Goal: Task Accomplishment & Management: Manage account settings

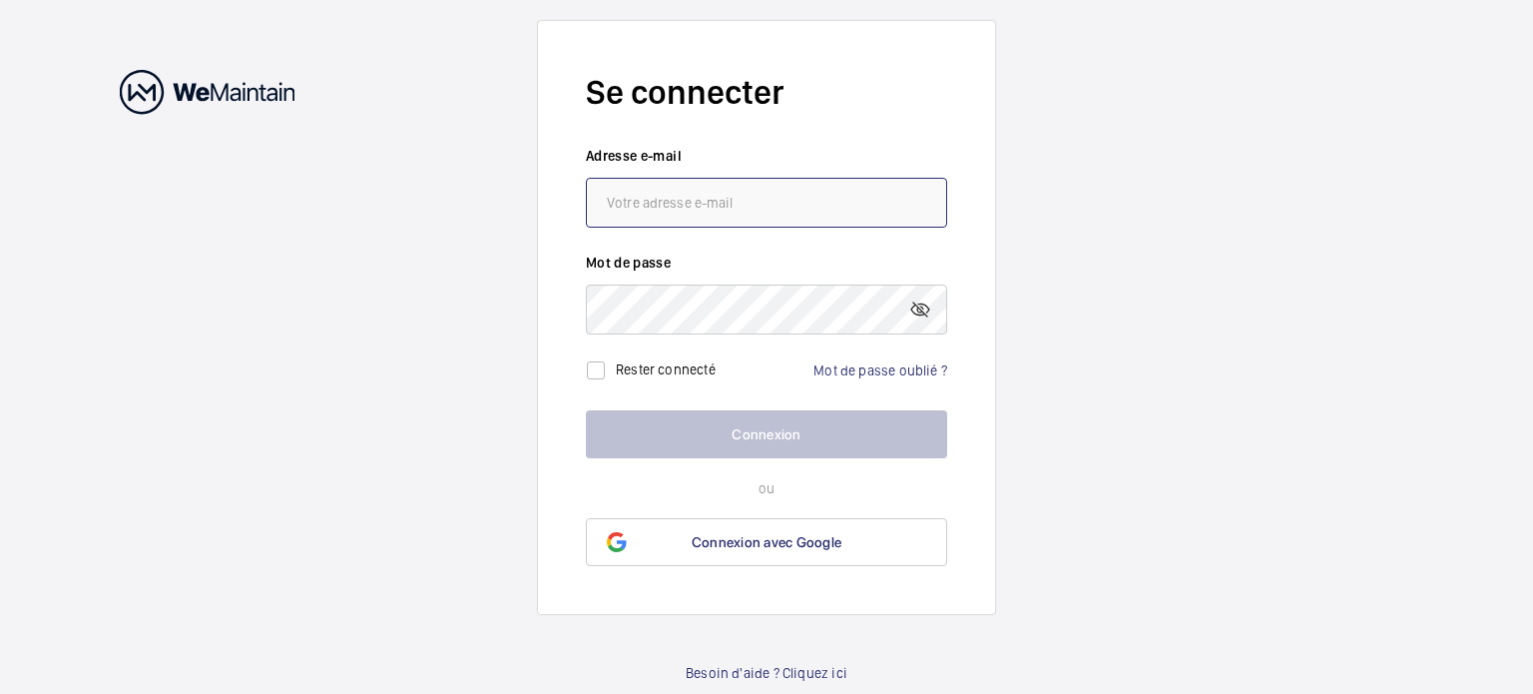
click at [638, 197] on input "email" at bounding box center [766, 203] width 361 height 50
type input "[EMAIL_ADDRESS][DOMAIN_NAME]"
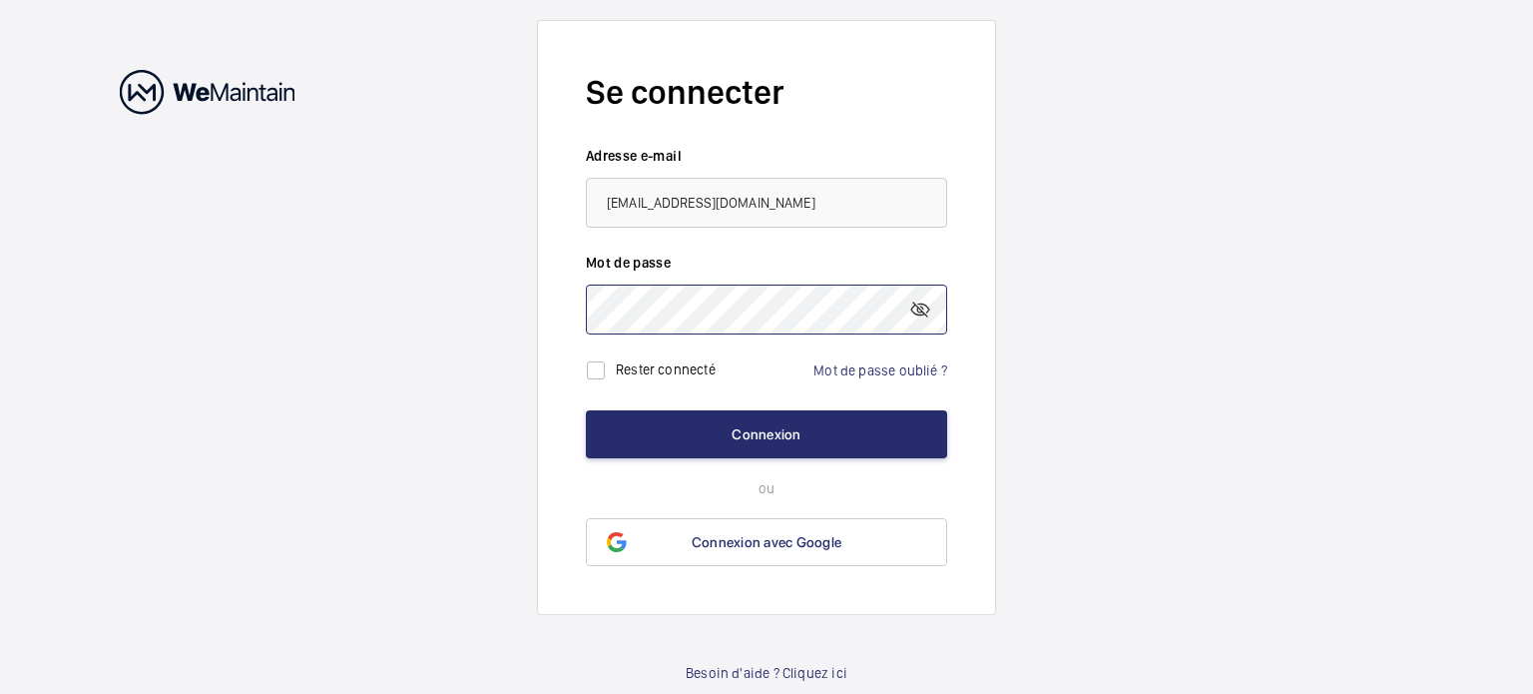
click at [586, 410] on button "Connexion" at bounding box center [766, 434] width 361 height 48
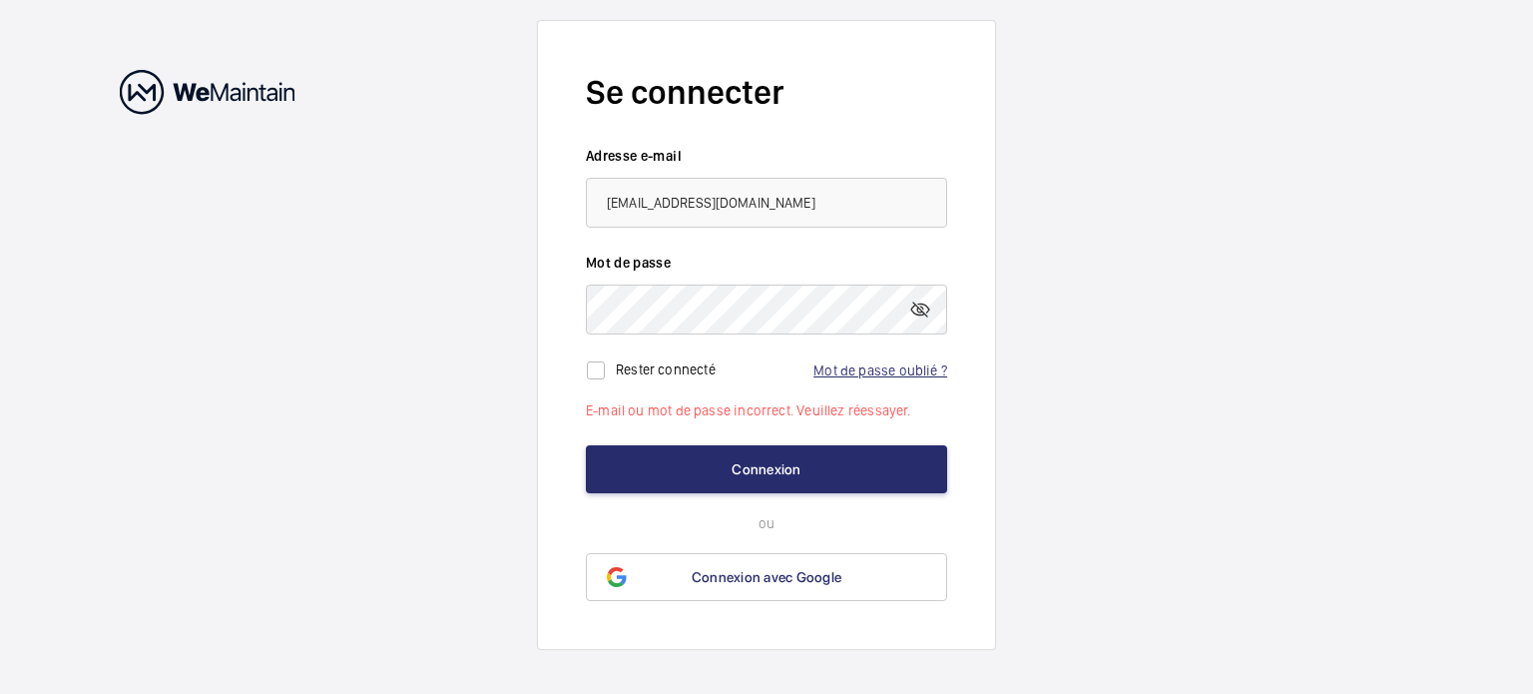
click at [878, 371] on link "Mot de passe oublié ?" at bounding box center [880, 370] width 134 height 16
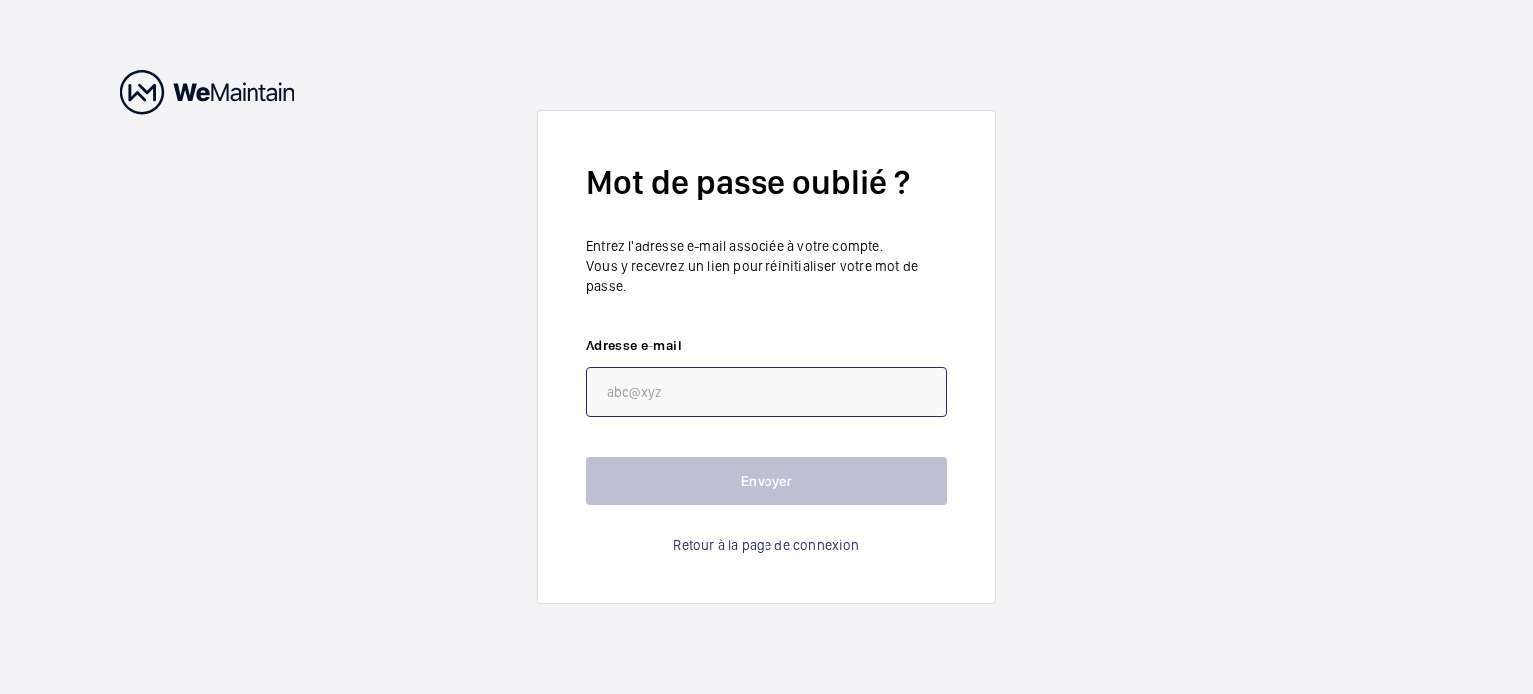
click at [812, 396] on input "email" at bounding box center [766, 392] width 361 height 50
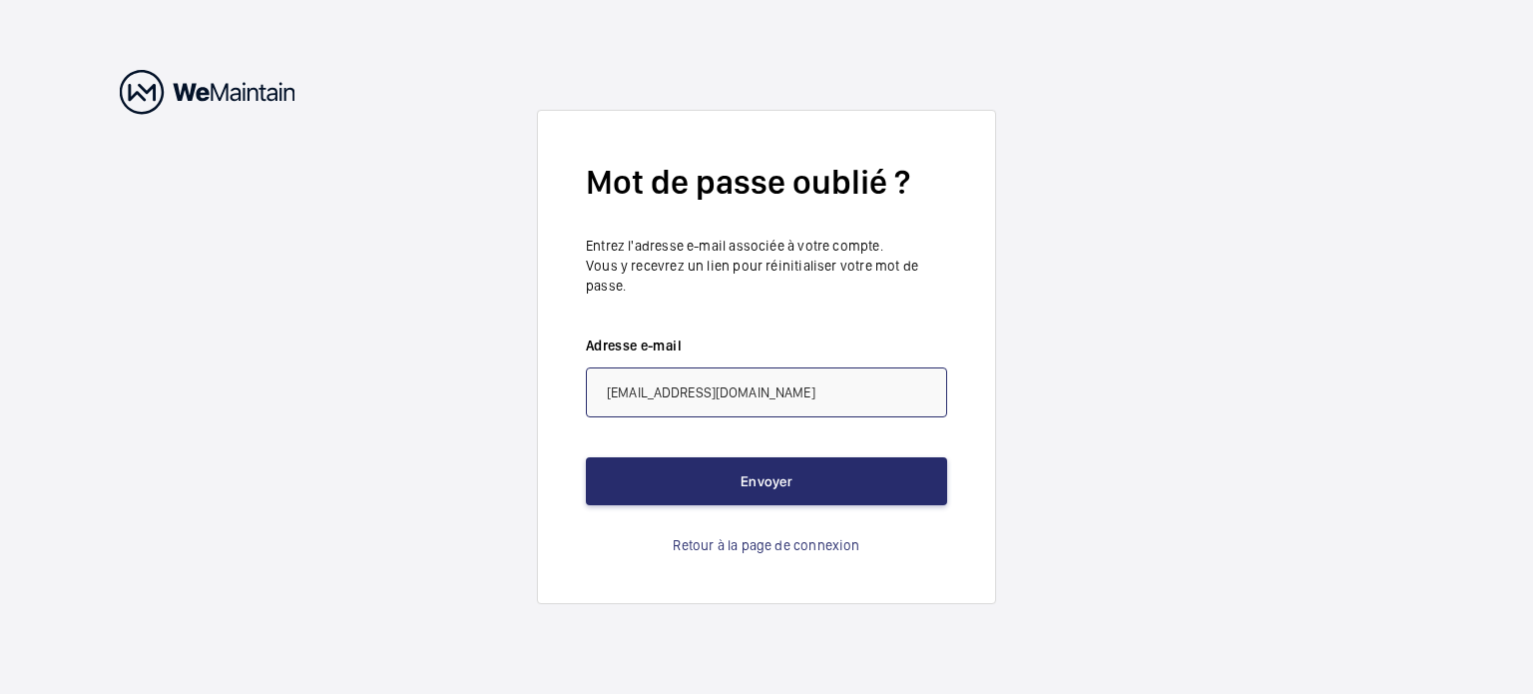
type input "[EMAIL_ADDRESS][DOMAIN_NAME]"
click at [842, 510] on form "Mot de passe oublié ? Entrez l'adresse e-mail associée à votre compte. Vous y r…" at bounding box center [766, 357] width 459 height 494
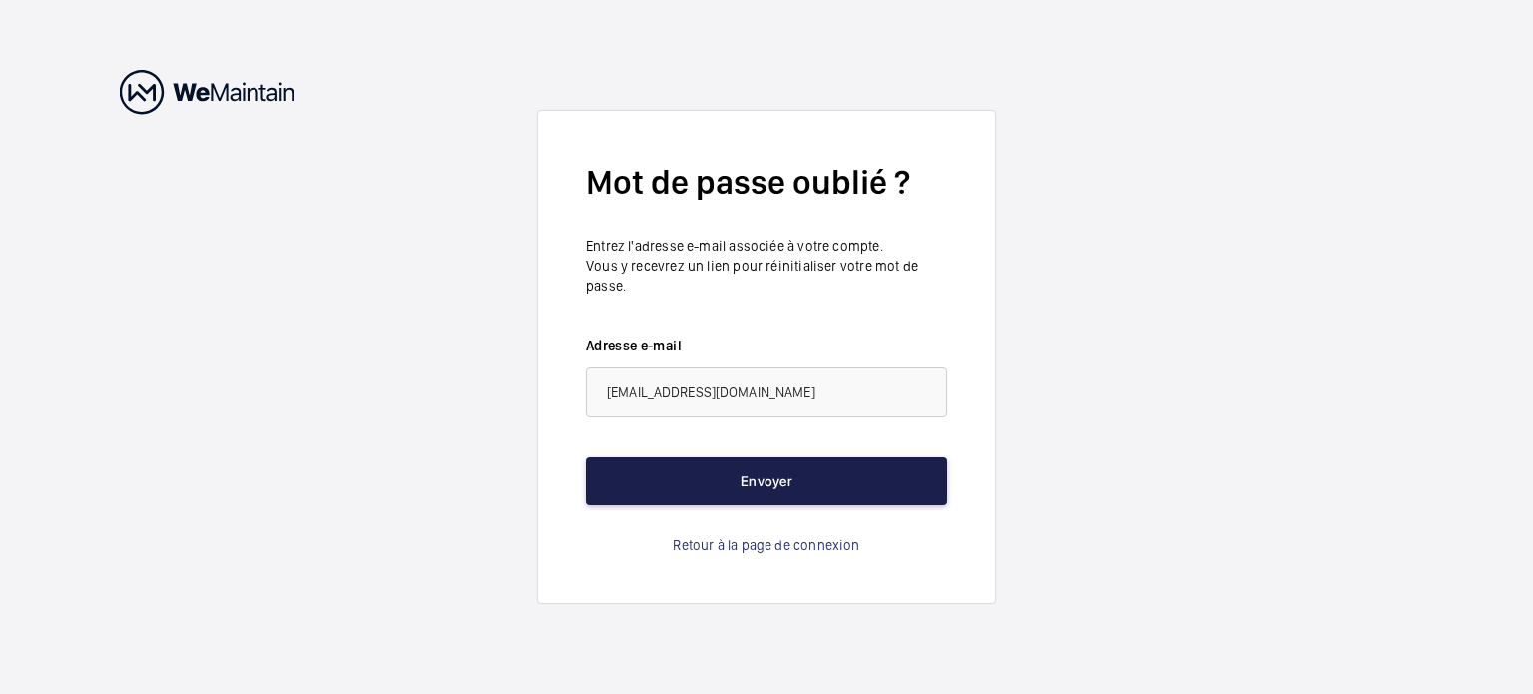
click at [808, 478] on button "Envoyer" at bounding box center [766, 481] width 361 height 48
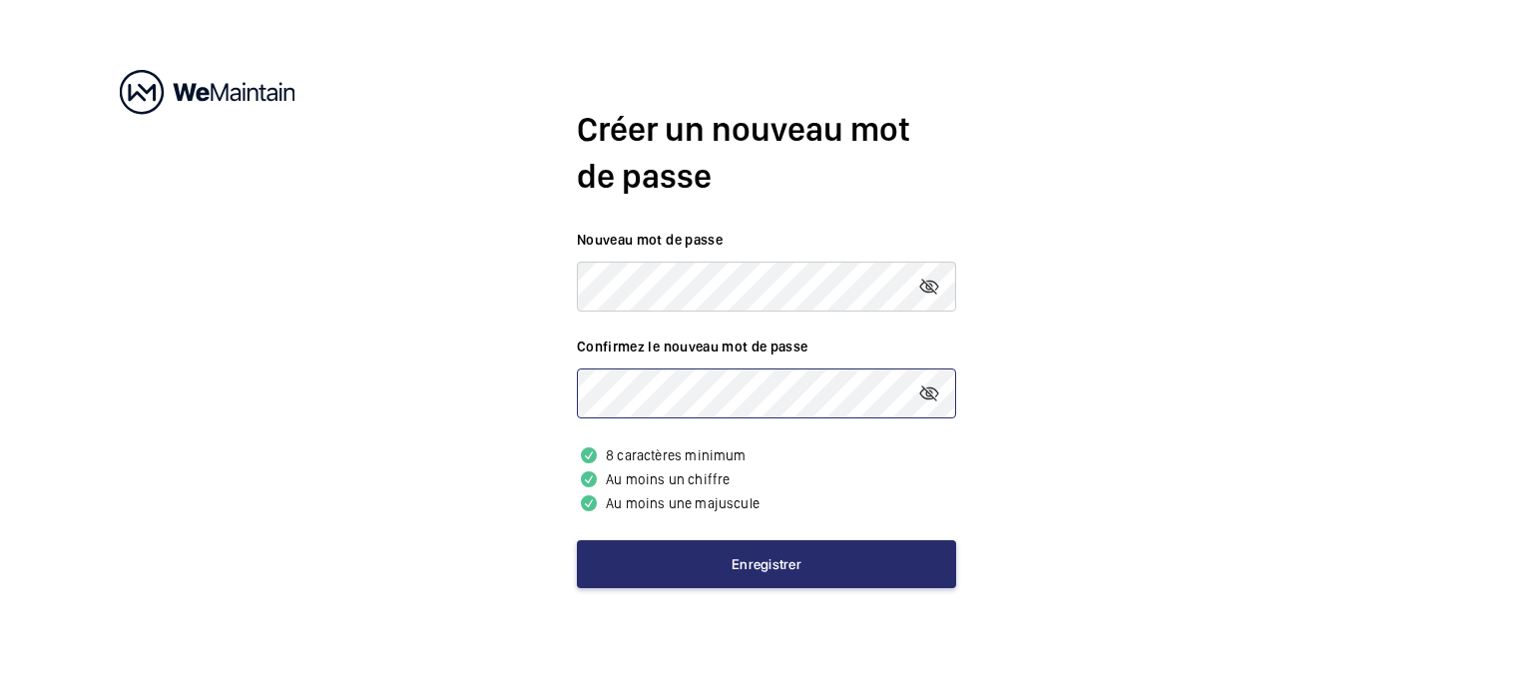
click at [577, 540] on button "Enregistrer" at bounding box center [766, 564] width 379 height 48
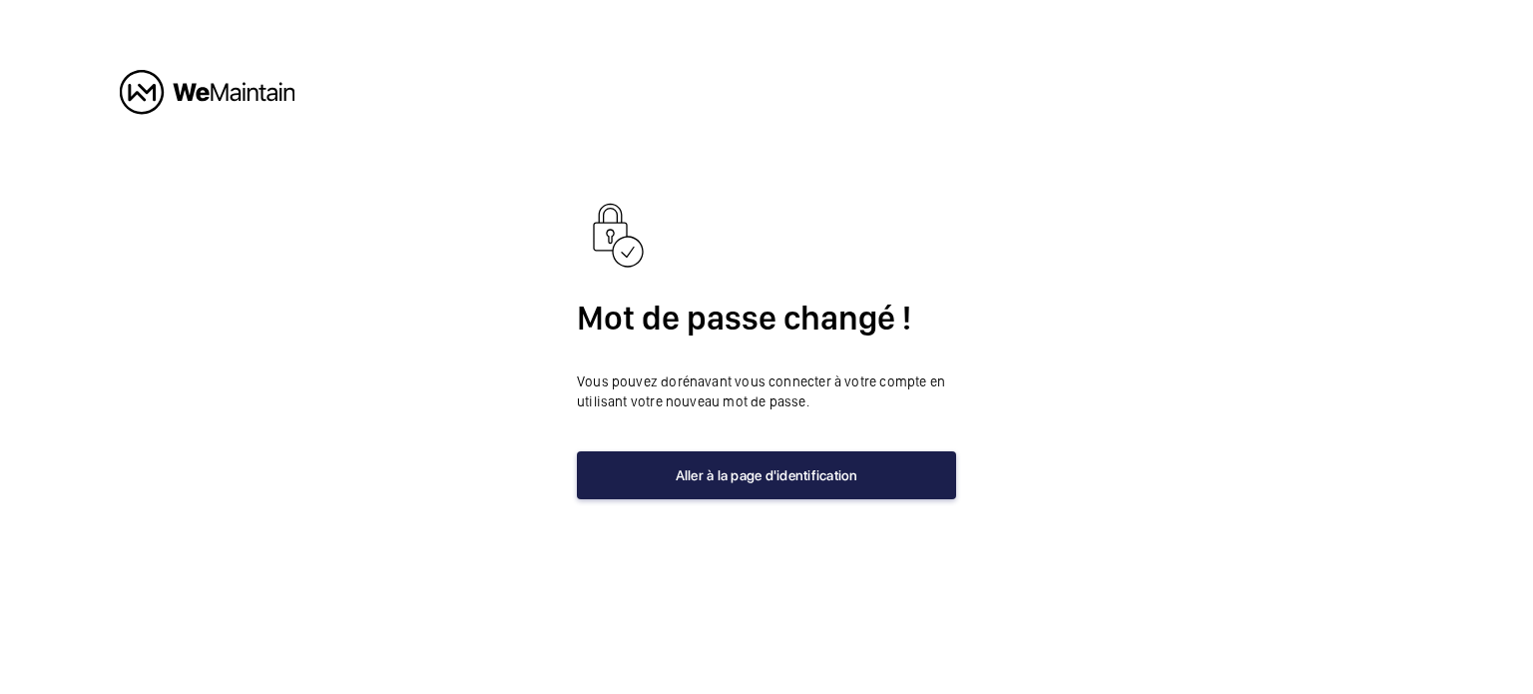
click at [767, 472] on button "Aller à la page d'identification" at bounding box center [766, 475] width 379 height 48
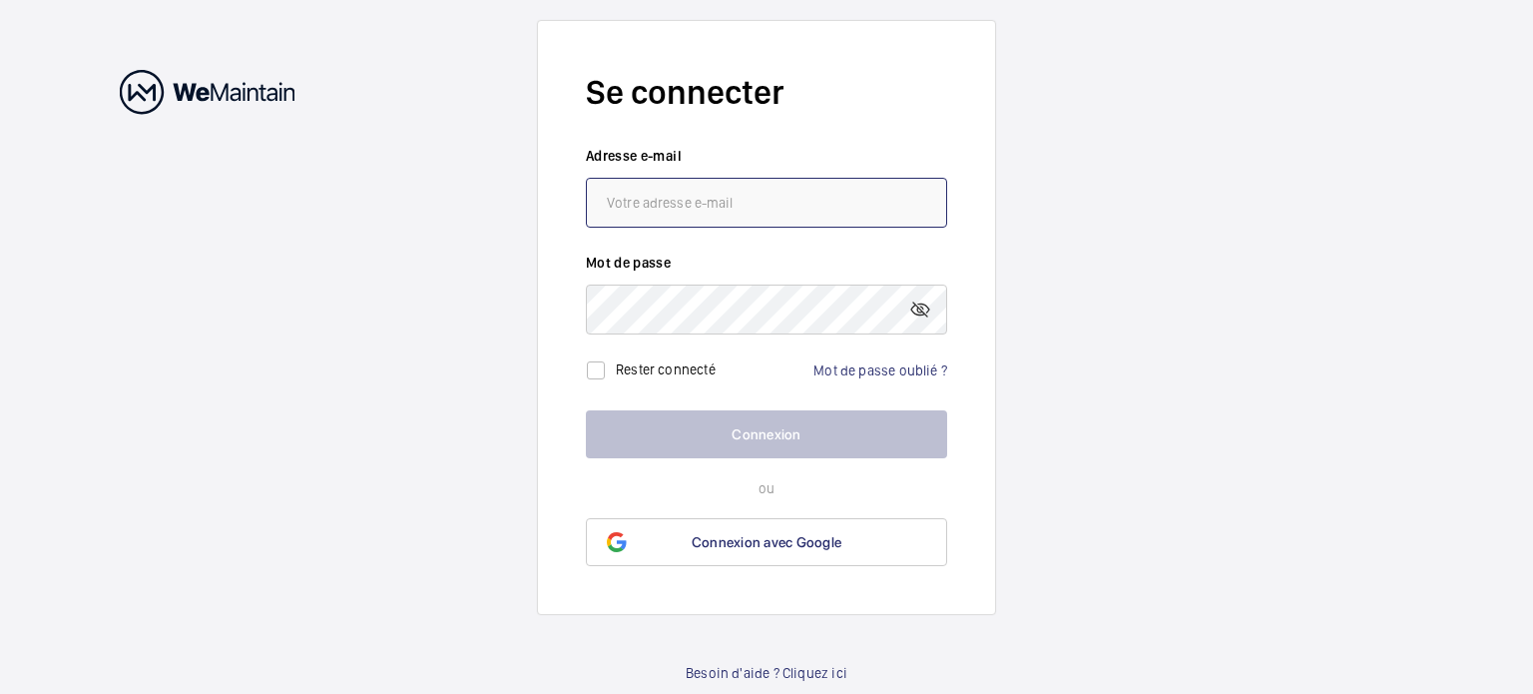
click at [713, 198] on input "email" at bounding box center [766, 203] width 361 height 50
type input "[EMAIL_ADDRESS][DOMAIN_NAME]"
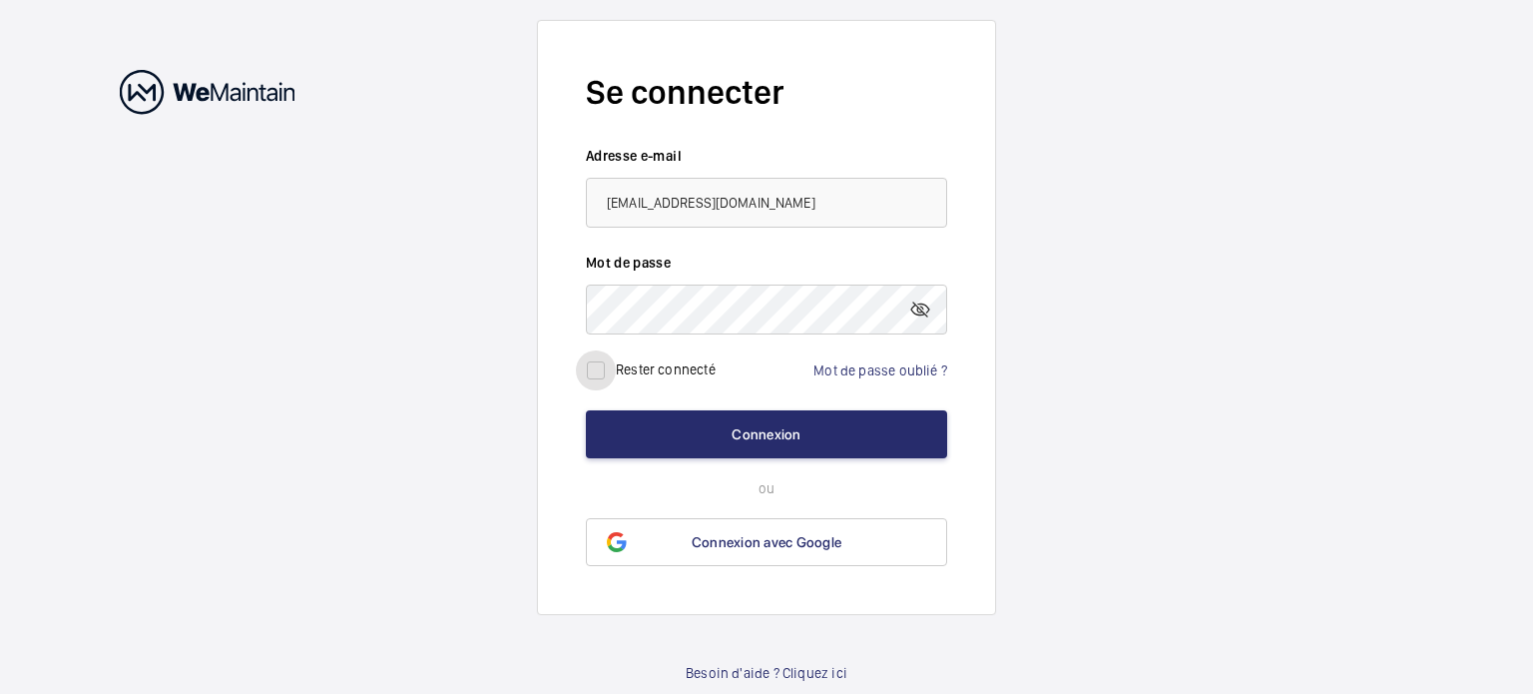
click at [598, 372] on input "checkbox" at bounding box center [596, 370] width 40 height 40
checkbox input "true"
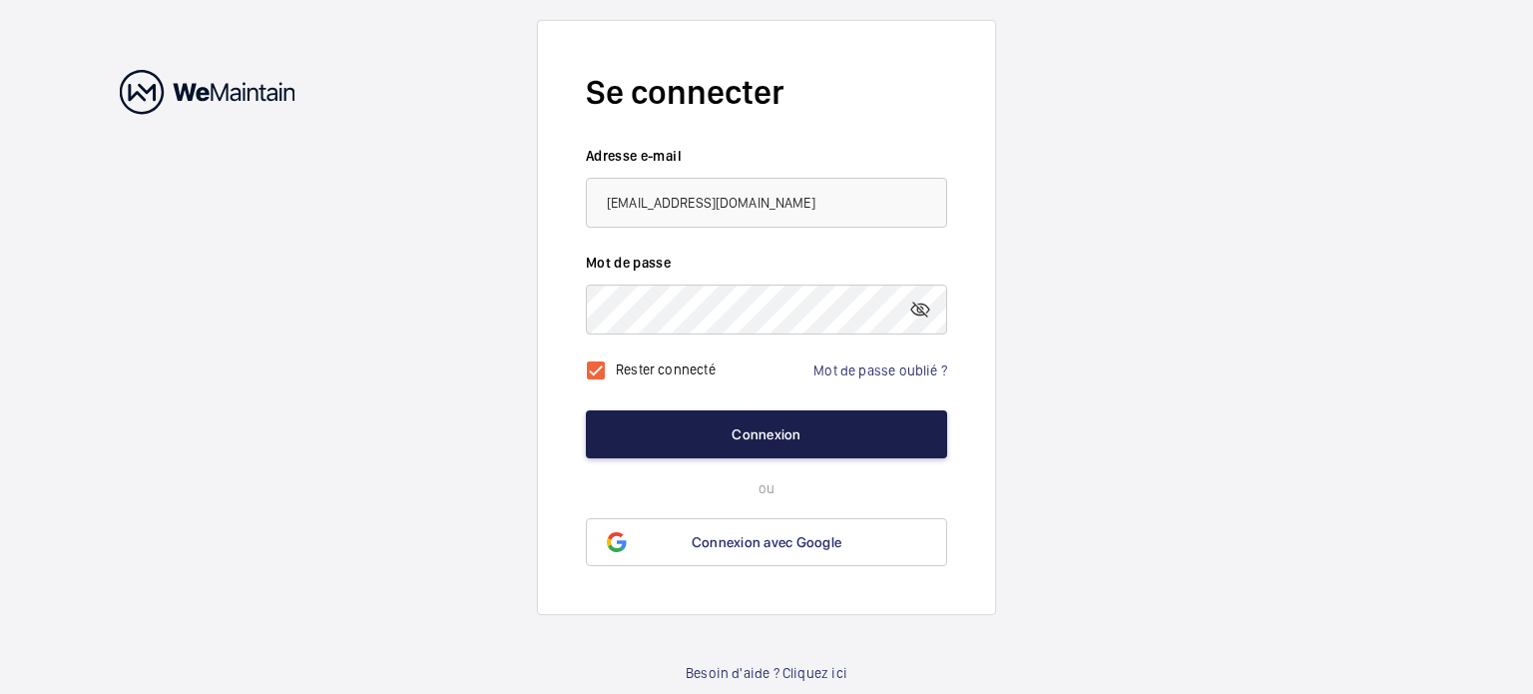
click at [763, 426] on button "Connexion" at bounding box center [766, 434] width 361 height 48
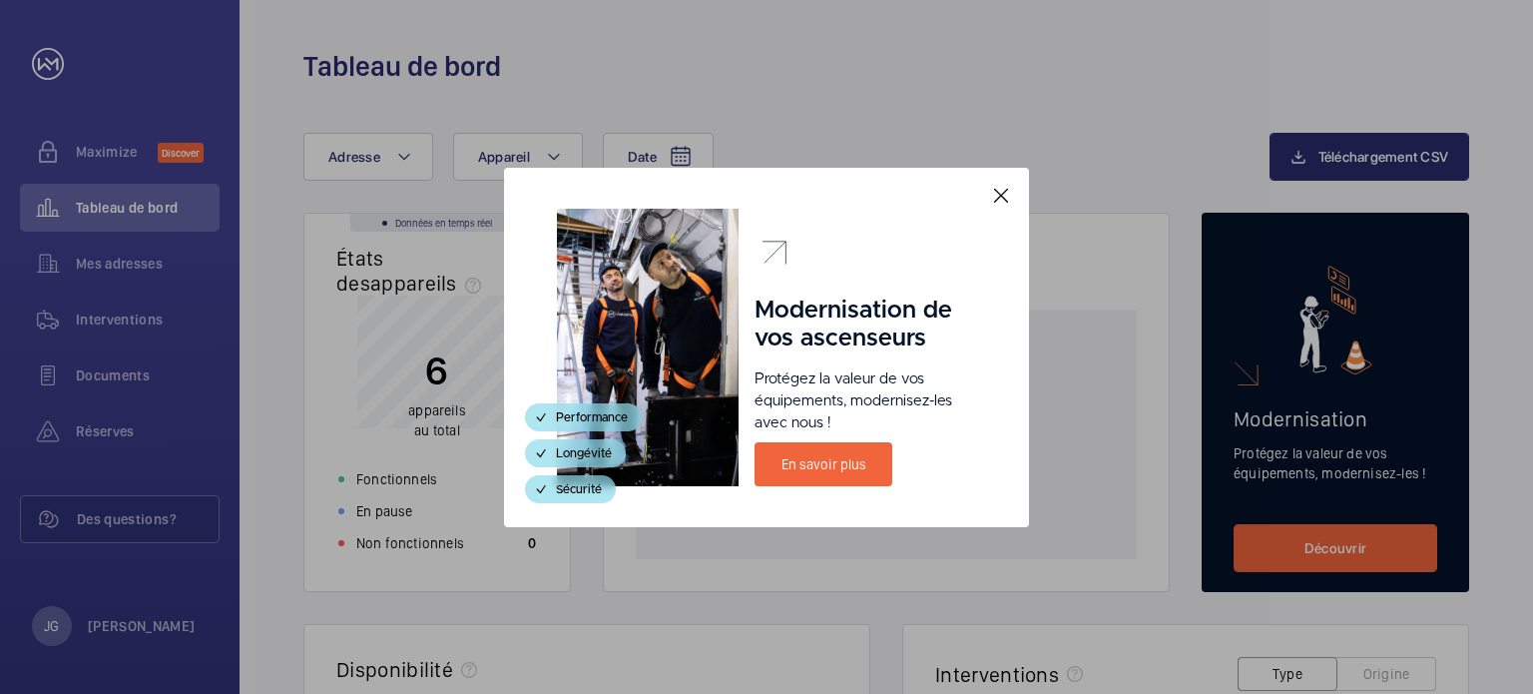
click at [1003, 195] on mat-icon at bounding box center [1001, 196] width 24 height 24
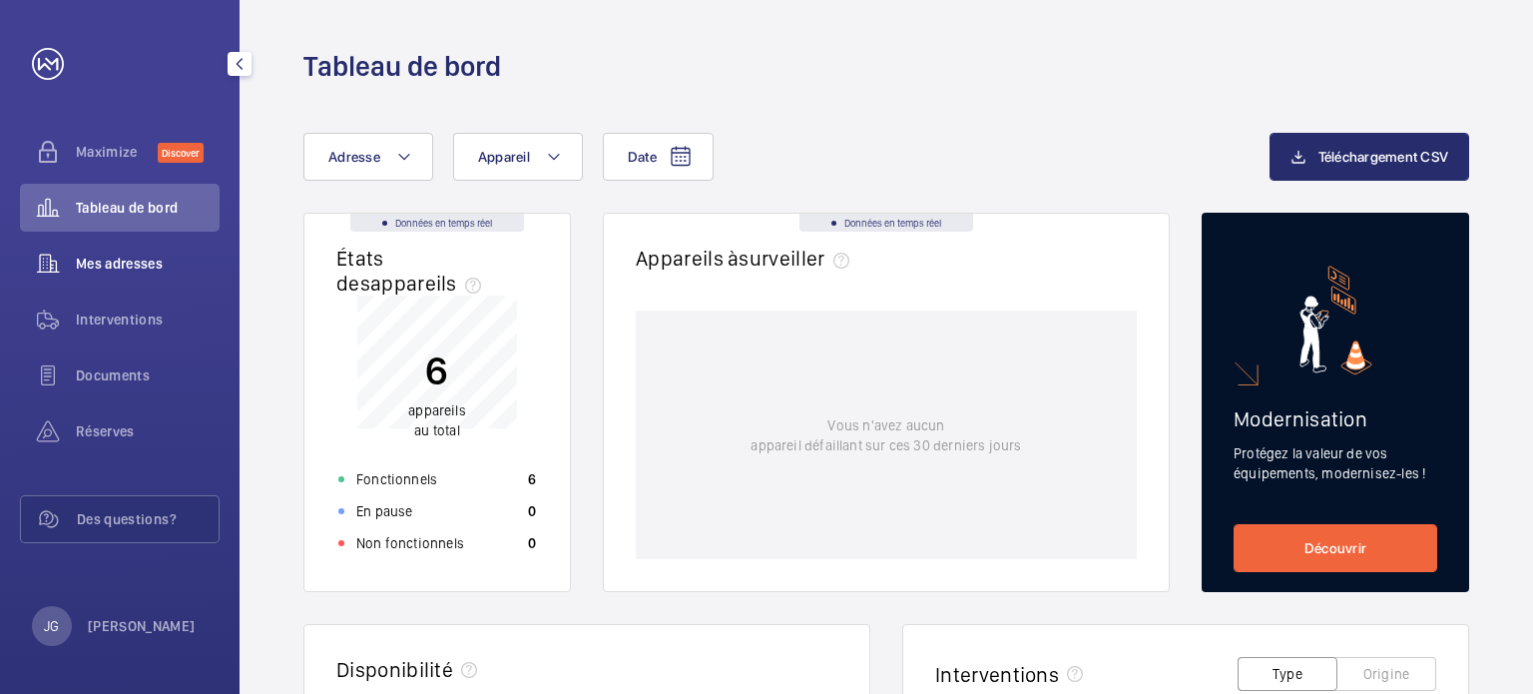
click at [93, 259] on span "Mes adresses" at bounding box center [148, 264] width 144 height 20
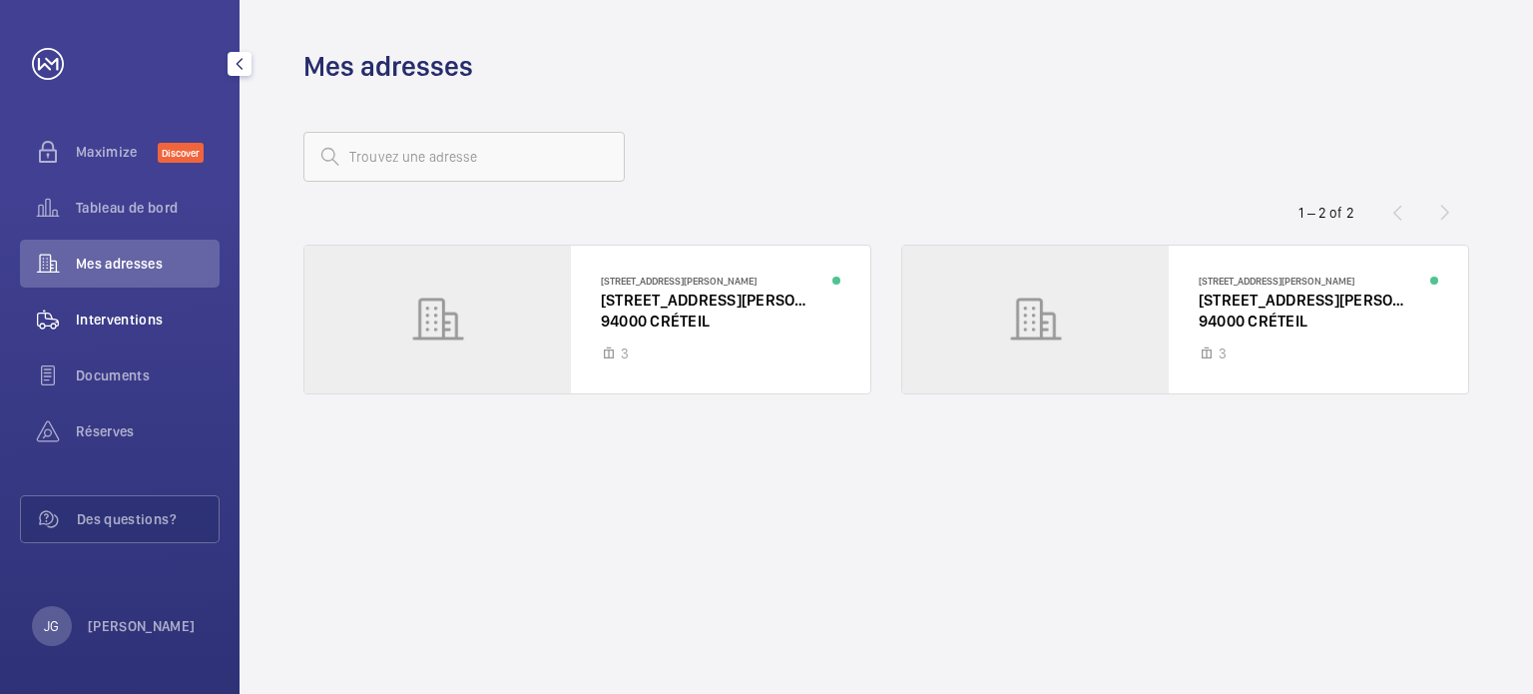
click at [126, 309] on span "Interventions" at bounding box center [148, 319] width 144 height 20
